Goal: Task Accomplishment & Management: Manage account settings

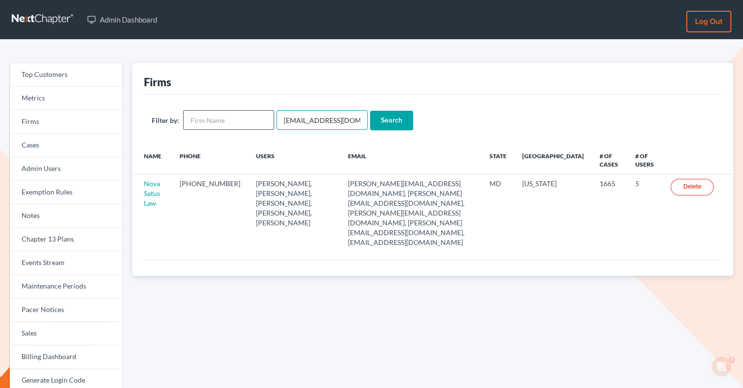
drag, startPoint x: 349, startPoint y: 122, endPoint x: 270, endPoint y: 121, distance: 78.8
click at [270, 121] on form "Filter by: emabuena@gmail.com Search" at bounding box center [433, 120] width 562 height 20
paste input "detchison-slaughter@atlantalegalaid.org"
type input "detchison-slaughter@atlantalegalaid.org"
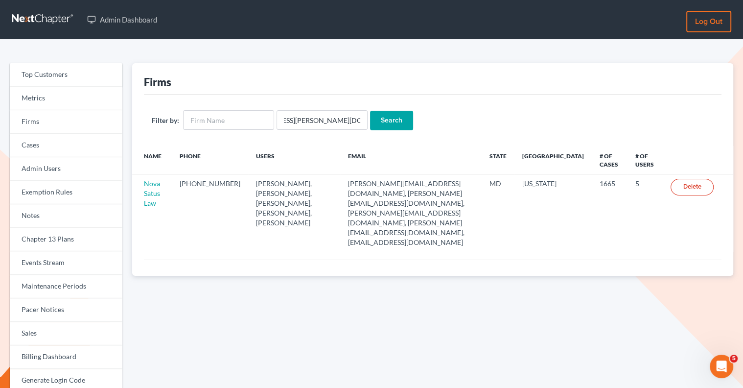
scroll to position [0, 0]
click at [380, 116] on input "Search" at bounding box center [391, 121] width 43 height 20
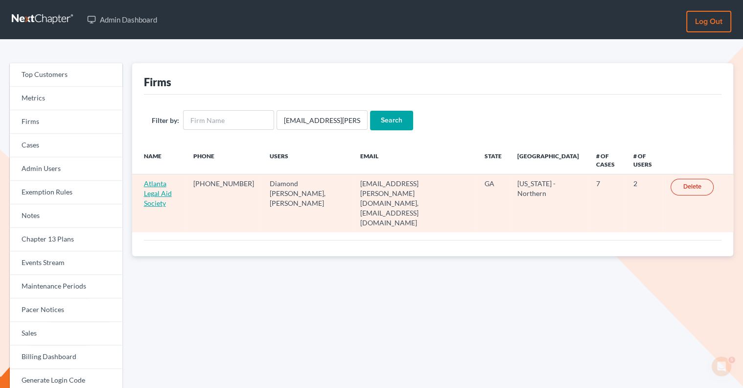
click at [151, 186] on link "Atlanta Legal Aid Society" at bounding box center [158, 193] width 28 height 28
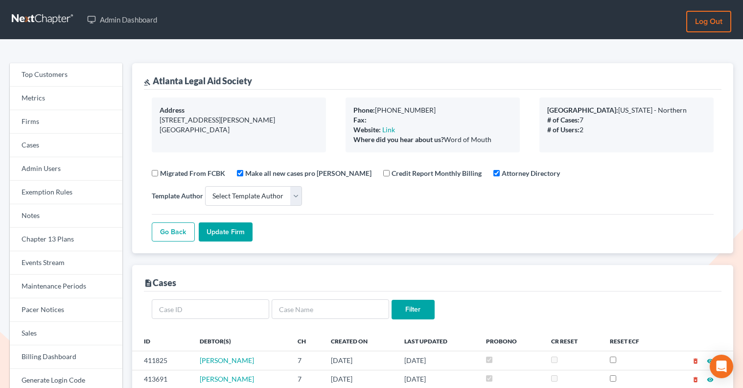
select select
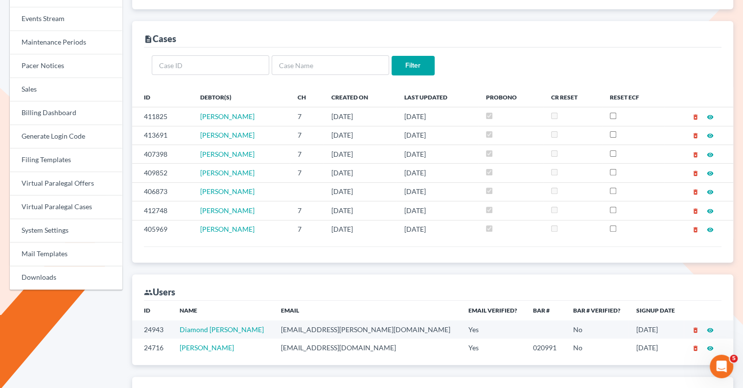
scroll to position [279, 0]
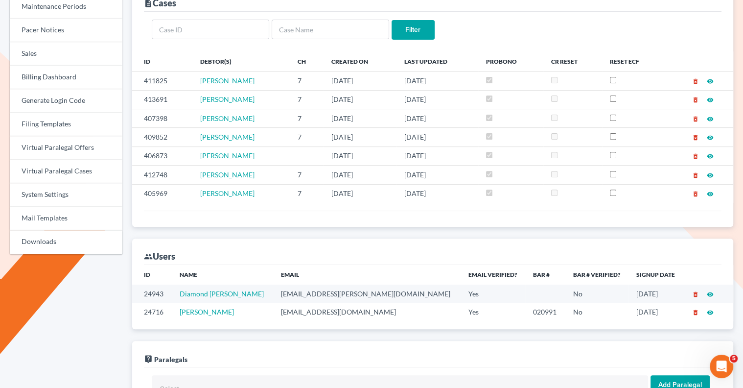
drag, startPoint x: 282, startPoint y: 268, endPoint x: 177, endPoint y: 269, distance: 105.2
click at [177, 284] on td "Diamond Etchison-Slaughter" at bounding box center [222, 293] width 101 height 18
copy link "Diamond Etchison-Slaughter"
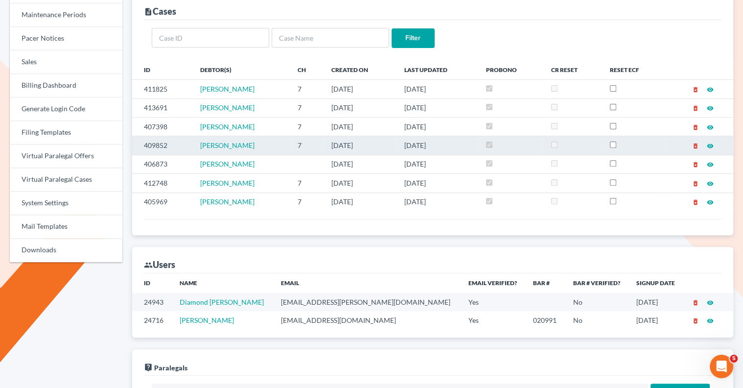
scroll to position [0, 0]
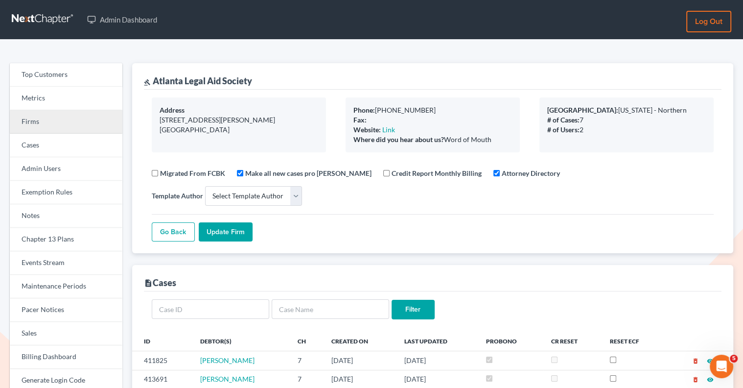
click at [78, 119] on link "Firms" at bounding box center [66, 121] width 113 height 23
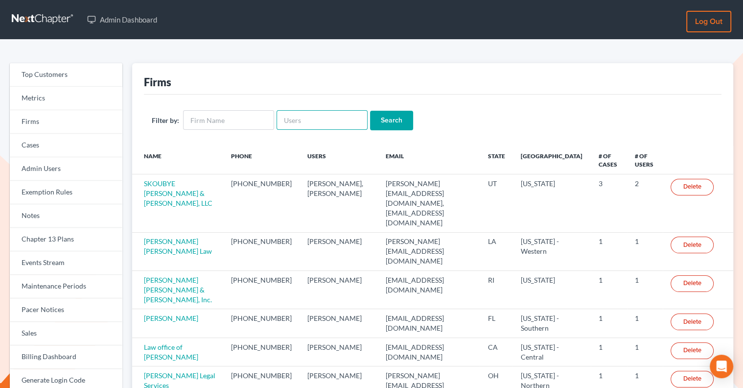
click at [295, 118] on input "text" at bounding box center [322, 120] width 91 height 20
paste input "[EMAIL_ADDRESS][DOMAIN_NAME]"
type input "[EMAIL_ADDRESS][DOMAIN_NAME]"
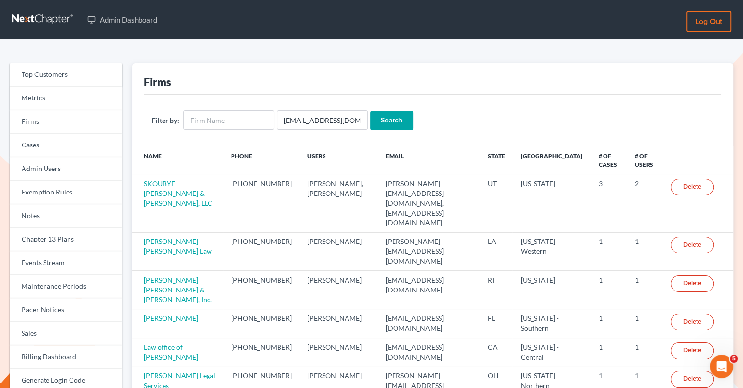
click at [389, 120] on input "Search" at bounding box center [391, 121] width 43 height 20
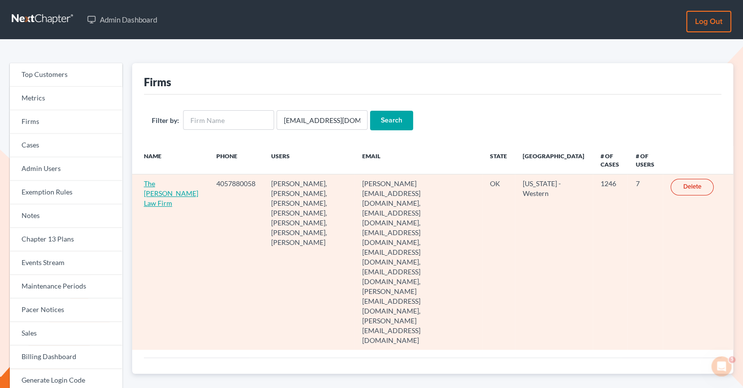
click at [155, 194] on link "The [PERSON_NAME] Law Firm" at bounding box center [171, 193] width 54 height 28
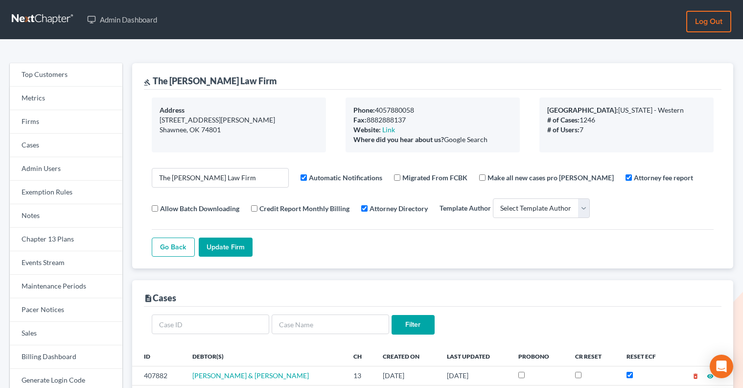
select select
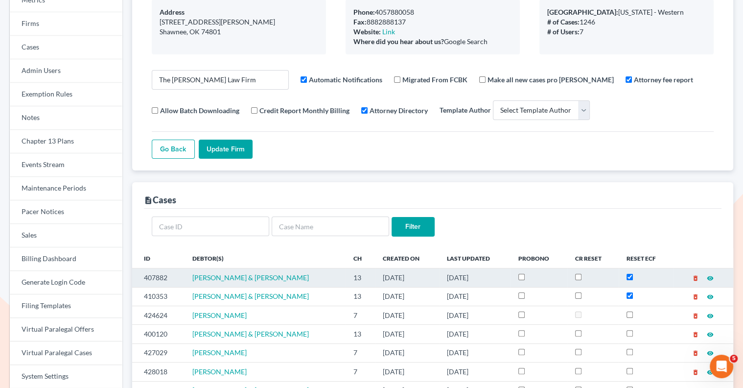
scroll to position [31, 0]
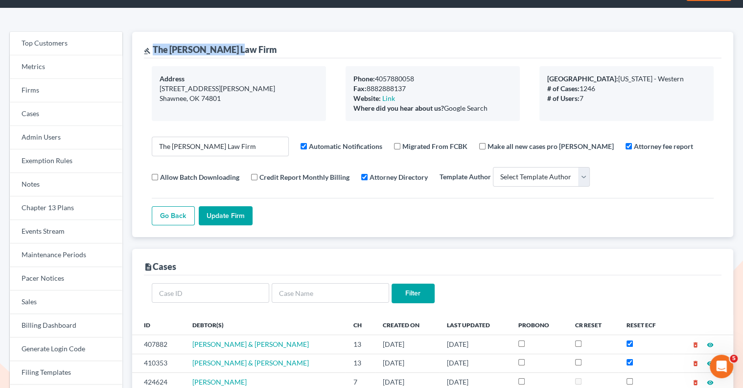
drag, startPoint x: 246, startPoint y: 53, endPoint x: 155, endPoint y: 46, distance: 91.4
click at [155, 46] on div "gavel The Choate Law Firm" at bounding box center [433, 45] width 578 height 26
copy div "The Choate Law Firm"
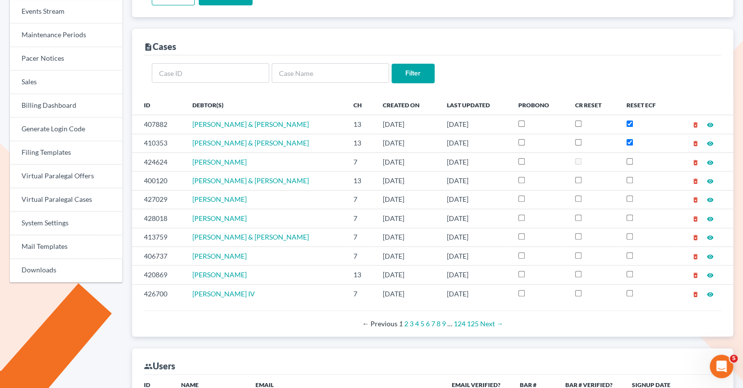
scroll to position [48, 0]
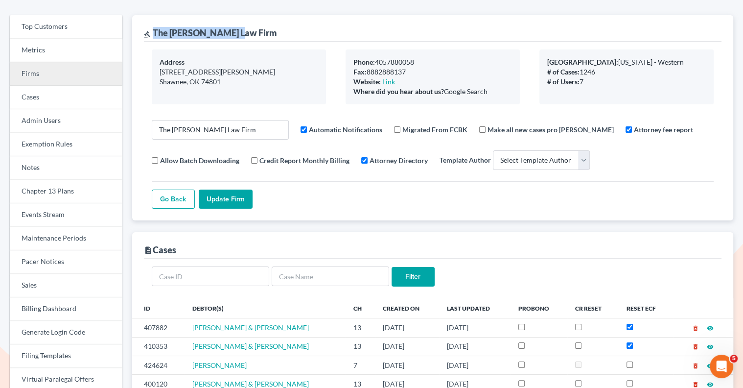
click at [47, 76] on link "Firms" at bounding box center [66, 73] width 113 height 23
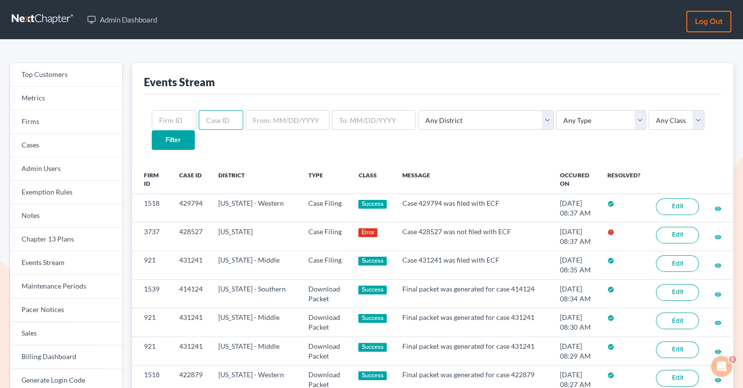
click at [205, 122] on input "text" at bounding box center [221, 120] width 45 height 20
click at [179, 124] on input "text" at bounding box center [174, 120] width 45 height 20
paste input "2892"
type input "2892"
click at [195, 130] on input "Filter" at bounding box center [173, 140] width 43 height 20
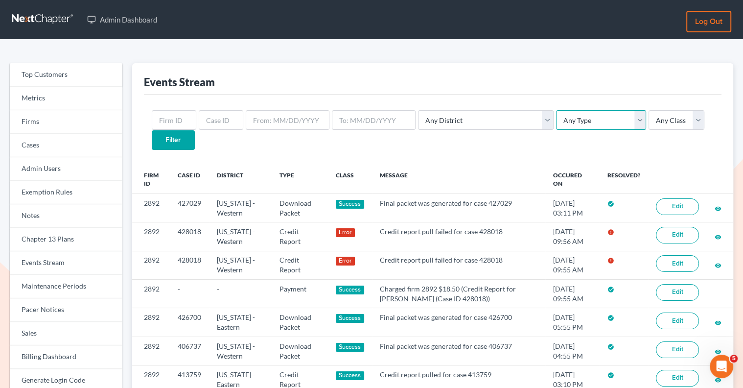
click at [593, 116] on select "Any Type Case Applied To Plan Case Archive Case Duplicate Case Filing Chapter 1…" at bounding box center [601, 120] width 90 height 20
select select "credit_report"
click at [556, 110] on select "Any Type Case Applied To Plan Case Archive Case Duplicate Case Filing Chapter 1…" at bounding box center [601, 120] width 90 height 20
click at [182, 118] on input "text" at bounding box center [174, 120] width 45 height 20
paste input "2892"
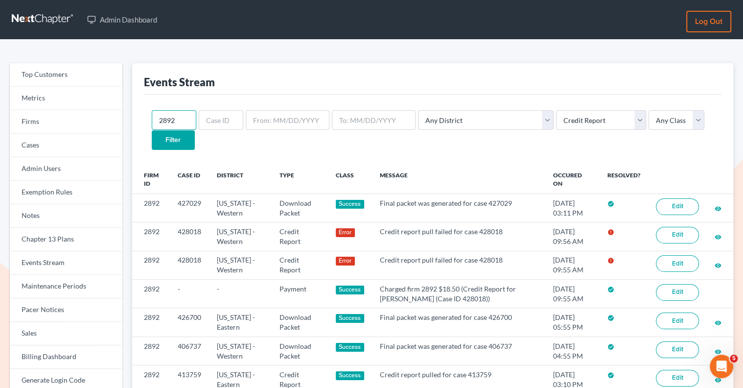
type input "2892"
click at [195, 130] on input "Filter" at bounding box center [173, 140] width 43 height 20
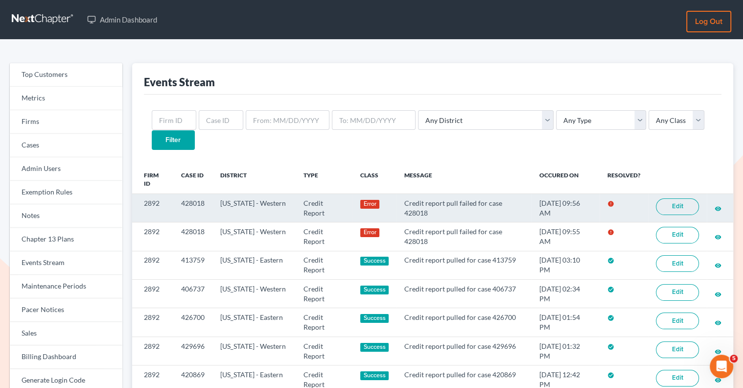
click at [681, 198] on link "Edit" at bounding box center [677, 206] width 43 height 17
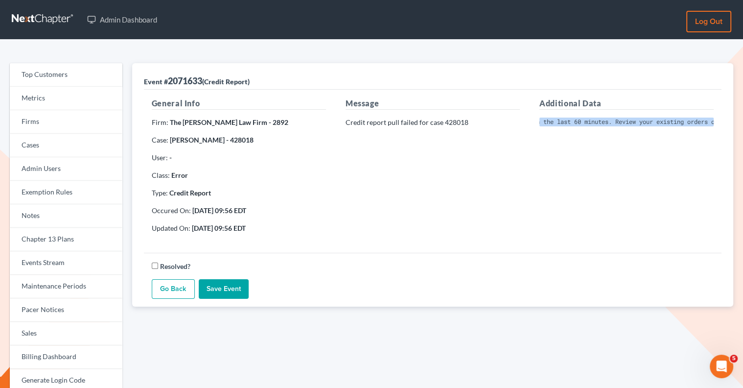
scroll to position [0, 282]
drag, startPoint x: 538, startPoint y: 119, endPoint x: 752, endPoint y: 131, distance: 213.7
click at [742, 131] on html "Admin Dashboard Log out Top Customers Metrics Firms Cases Admin Users Exemption…" at bounding box center [371, 291] width 743 height 582
copy pre "An identical request was received within the last 60 minutes. Review your exist…"
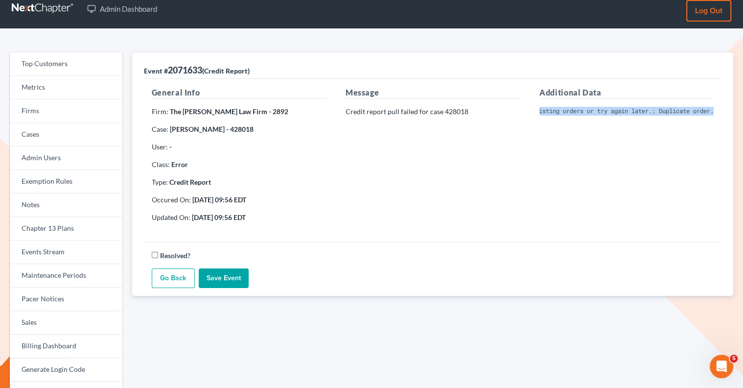
scroll to position [0, 0]
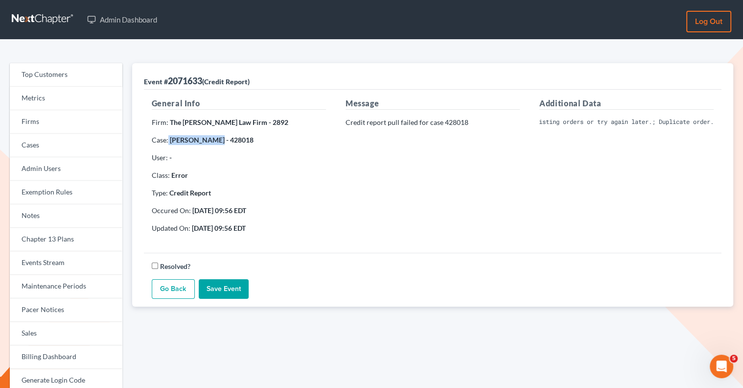
drag, startPoint x: 212, startPoint y: 142, endPoint x: 167, endPoint y: 139, distance: 44.6
click at [167, 139] on p "Case: Patty Whalen - 428018" at bounding box center [239, 140] width 174 height 10
copy p "Patty Whalen"
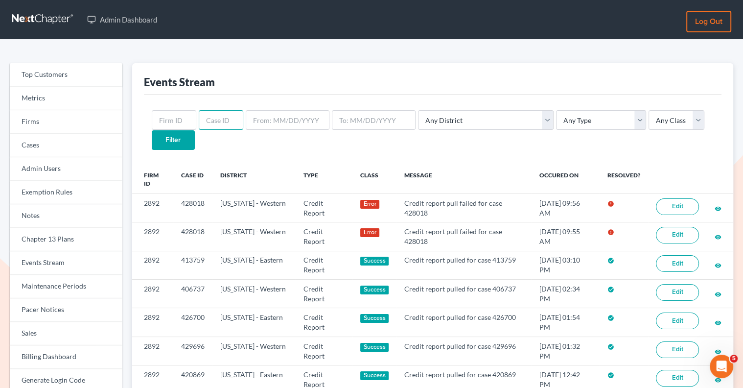
click at [207, 114] on input "text" at bounding box center [221, 120] width 45 height 20
click at [180, 116] on input "text" at bounding box center [174, 120] width 45 height 20
paste input "5141"
type input "5141"
click at [195, 130] on input "Filter" at bounding box center [173, 140] width 43 height 20
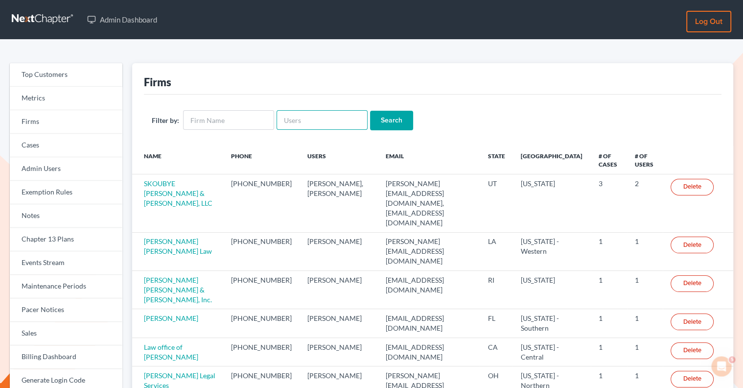
click at [312, 117] on input "text" at bounding box center [322, 120] width 91 height 20
paste input "[PERSON_NAME]"
type input "[PERSON_NAME]"
click at [392, 113] on input "Search" at bounding box center [391, 121] width 43 height 20
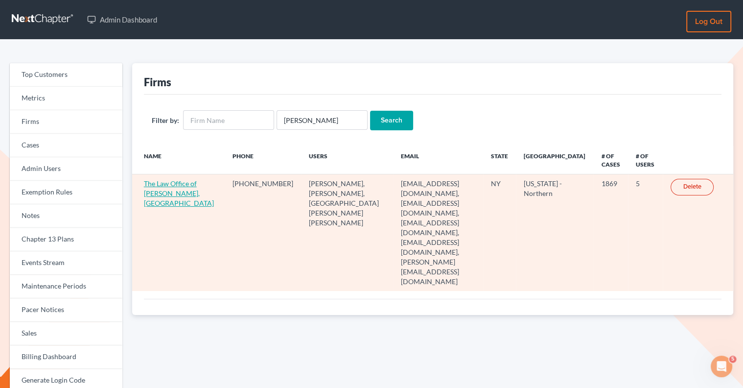
click at [179, 191] on link "The Law Office of [PERSON_NAME], [GEOGRAPHIC_DATA]" at bounding box center [179, 193] width 70 height 28
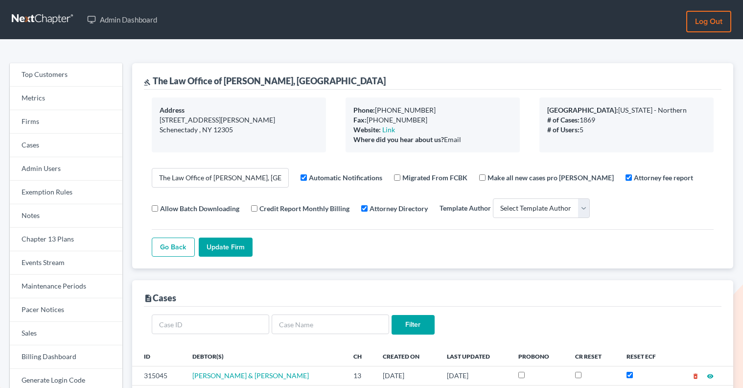
select select
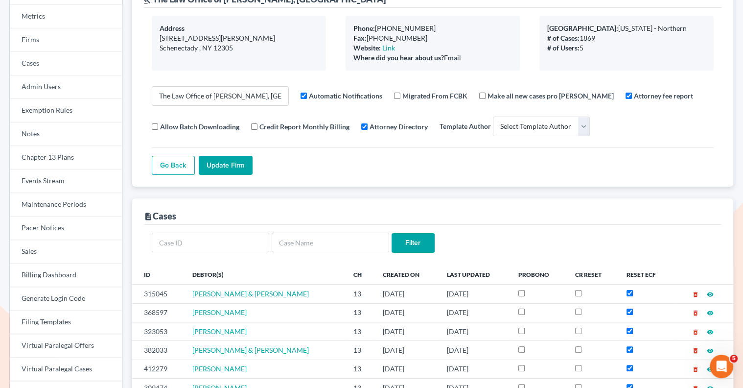
scroll to position [139, 0]
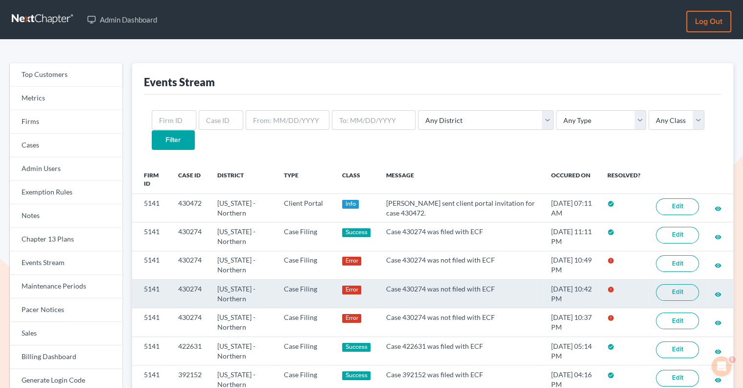
scroll to position [111, 0]
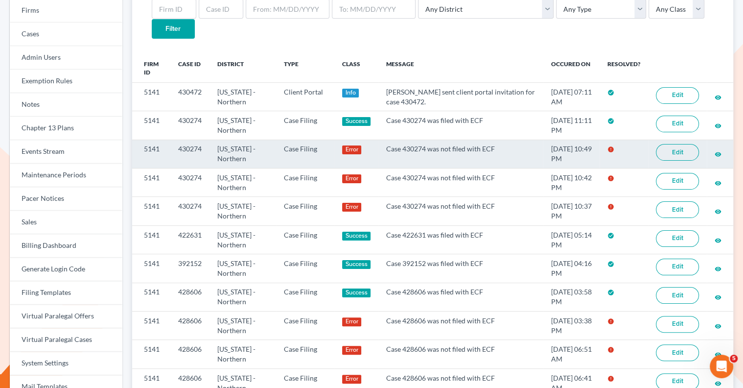
click at [684, 144] on link "Edit" at bounding box center [677, 152] width 43 height 17
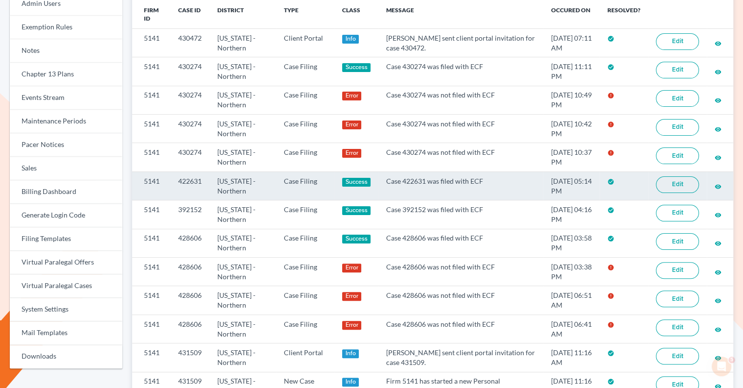
scroll to position [165, 0]
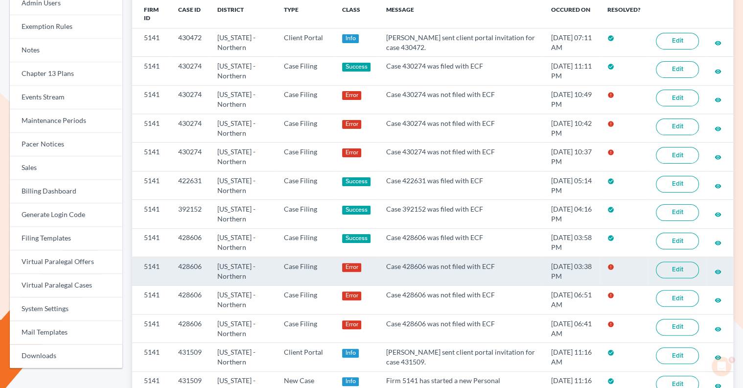
click at [679, 261] on link "Edit" at bounding box center [677, 269] width 43 height 17
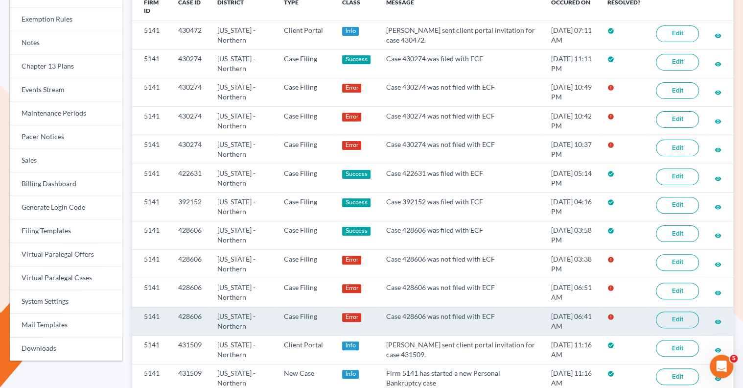
scroll to position [177, 0]
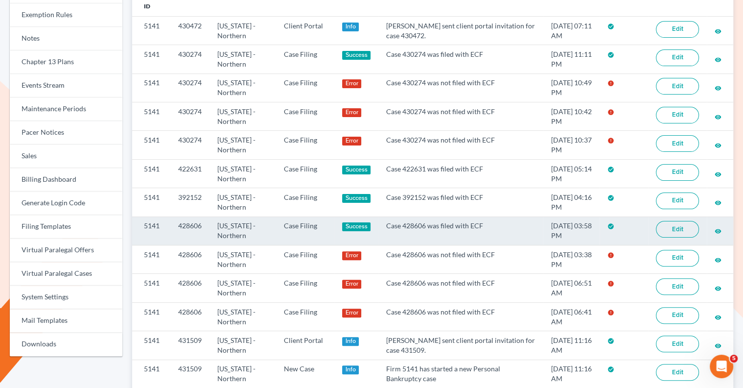
click at [676, 221] on link "Edit" at bounding box center [677, 229] width 43 height 17
